Goal: Navigation & Orientation: Find specific page/section

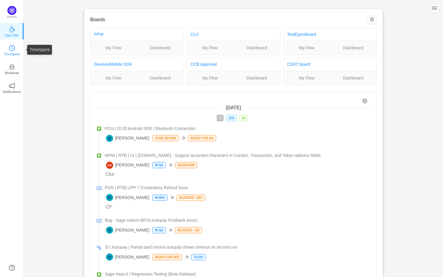
click at [10, 47] on icon "icon: clock-circle" at bounding box center [12, 48] width 6 height 6
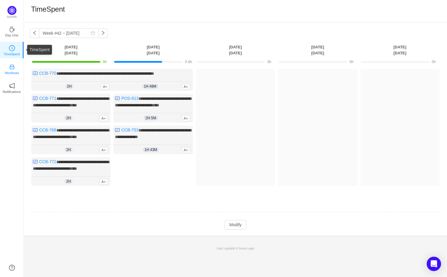
click at [10, 64] on icon "icon: inbox" at bounding box center [12, 67] width 6 height 6
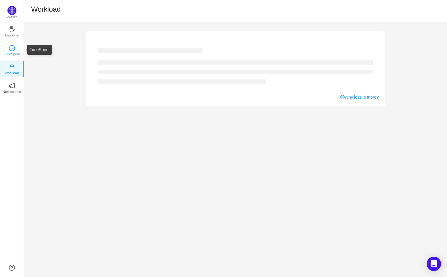
click at [10, 49] on icon "icon: clock-circle" at bounding box center [12, 48] width 6 height 6
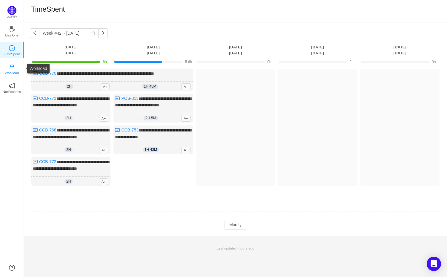
click at [14, 69] on icon "icon: inbox" at bounding box center [12, 67] width 6 height 6
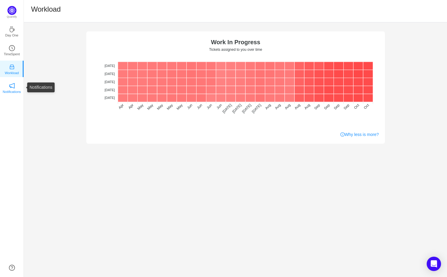
click at [12, 87] on icon "icon: notification" at bounding box center [12, 86] width 6 height 6
